Goal: Find specific page/section: Find specific page/section

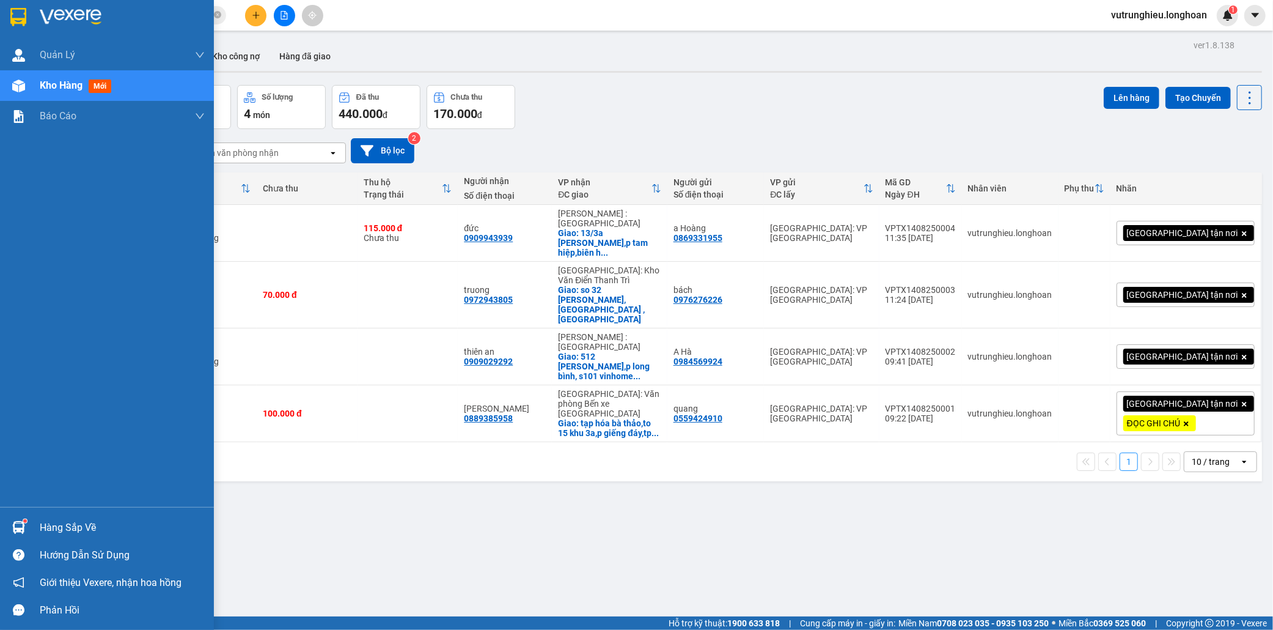
click at [20, 10] on img at bounding box center [18, 17] width 16 height 18
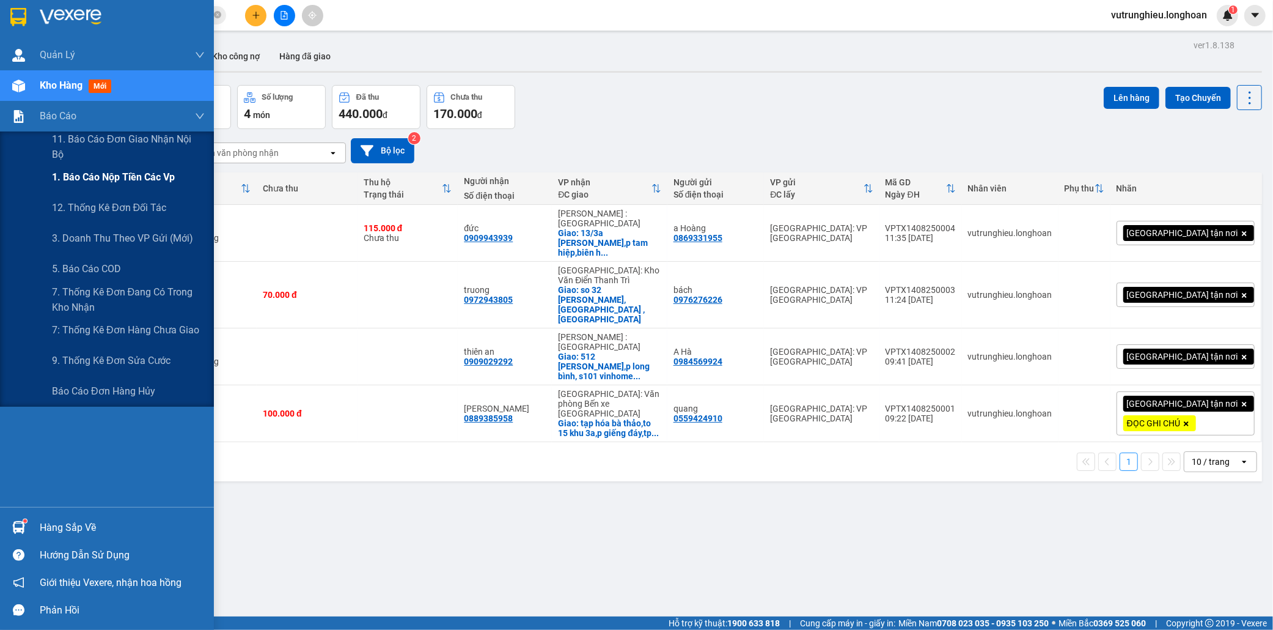
click at [70, 175] on span "1. Báo cáo nộp tiền các vp" at bounding box center [113, 176] width 123 height 15
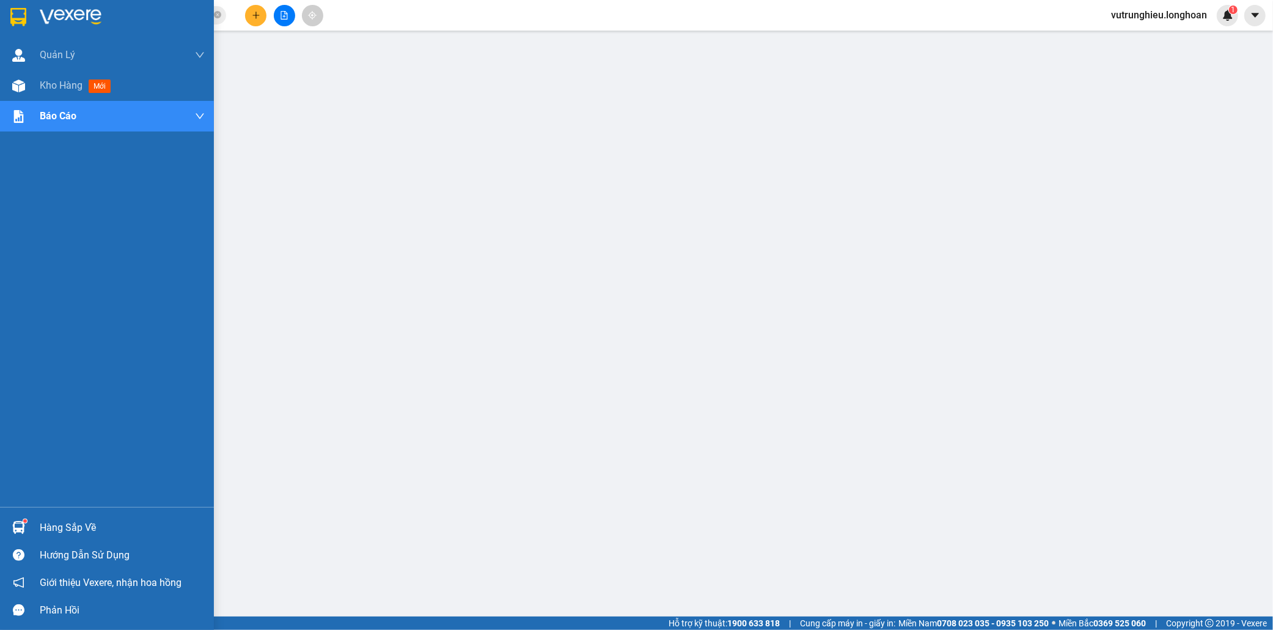
click at [15, 14] on img at bounding box center [18, 17] width 16 height 18
